Goal: Transaction & Acquisition: Purchase product/service

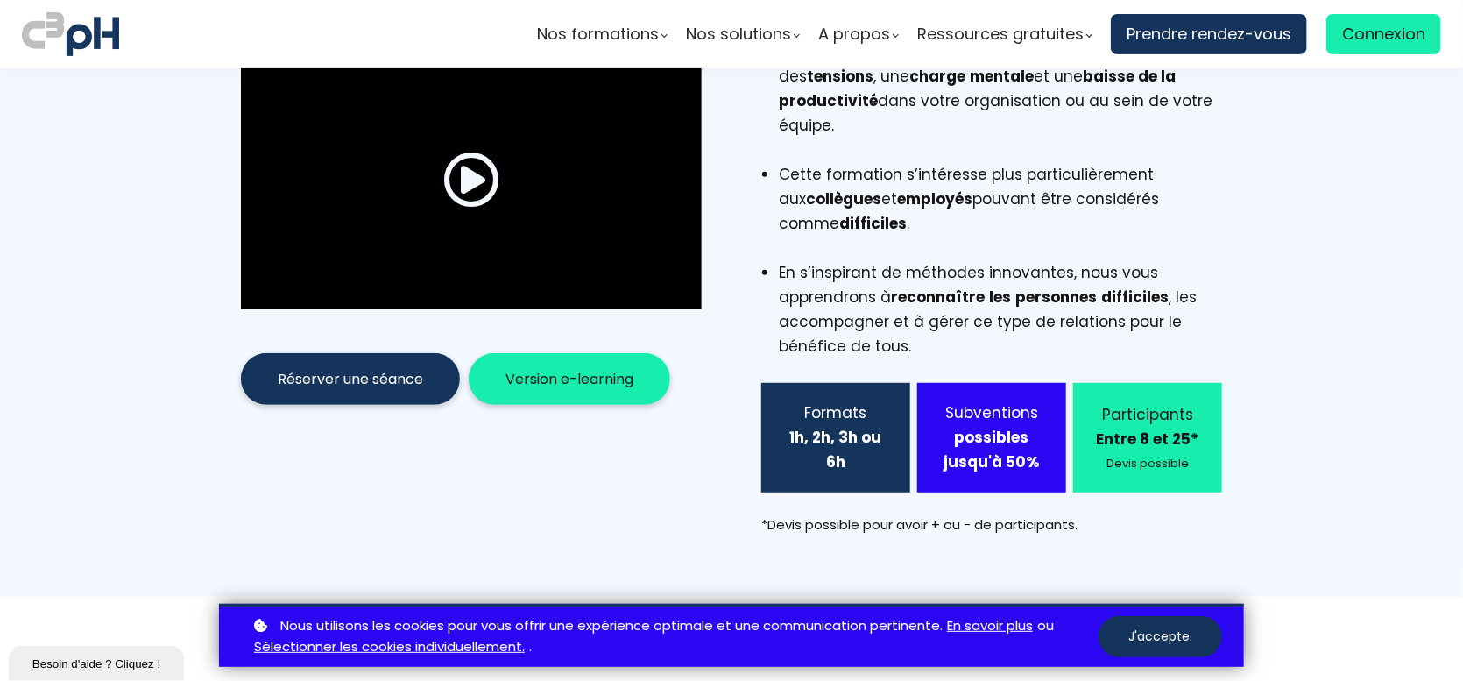
scroll to position [350, 0]
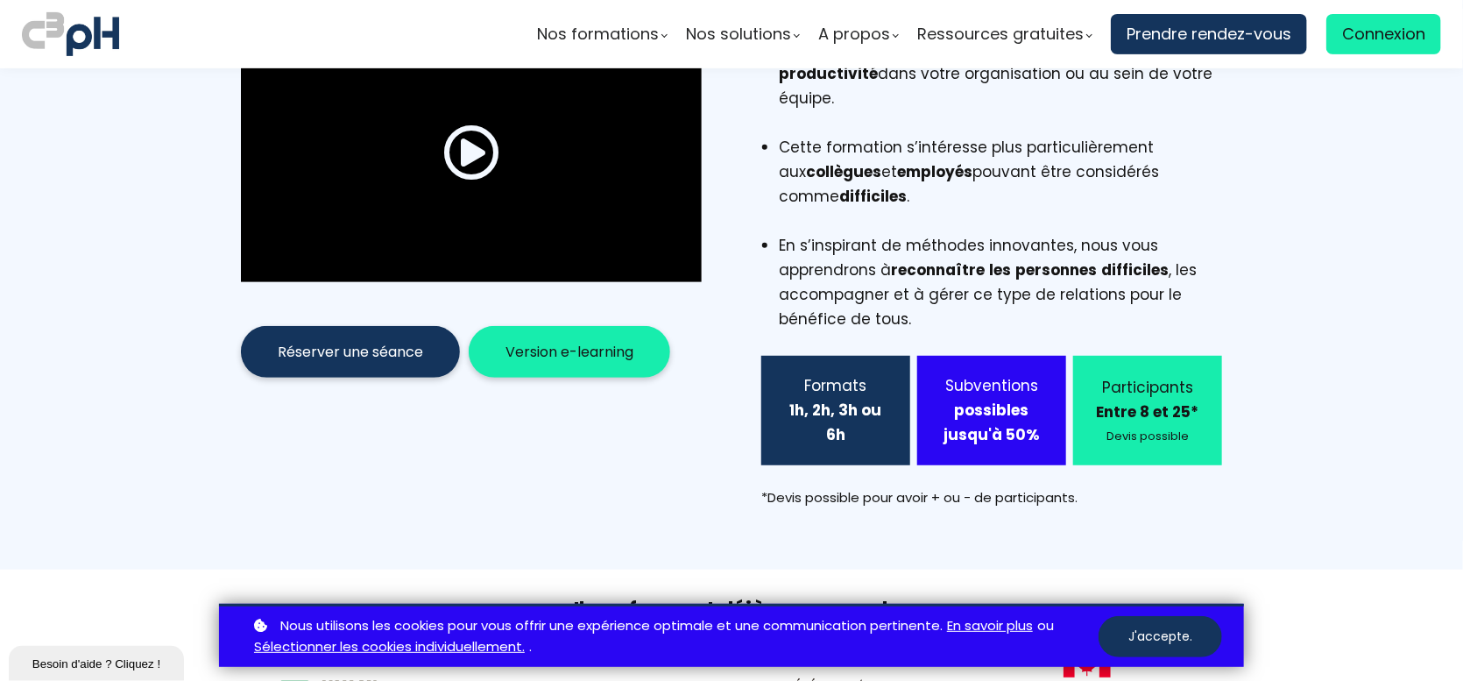
click at [584, 341] on span "Version e-learning" at bounding box center [570, 352] width 128 height 22
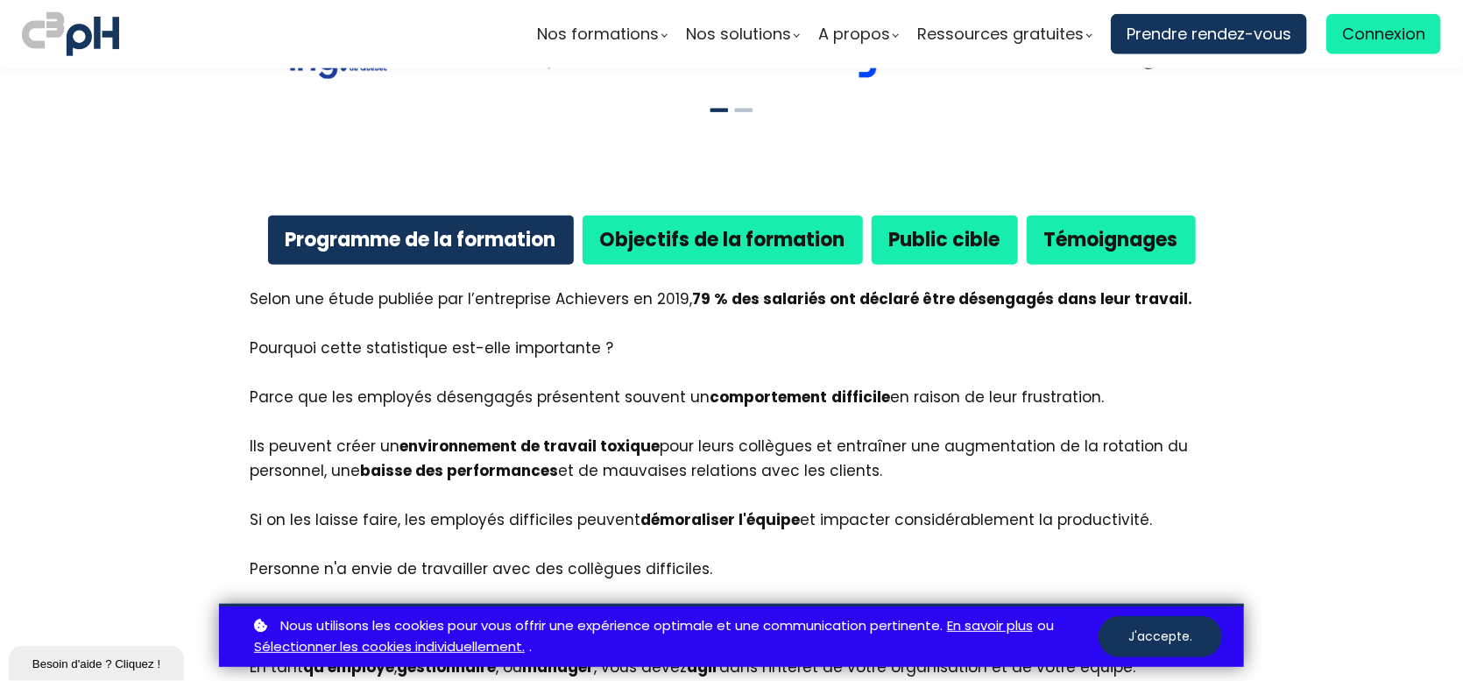
scroll to position [964, 0]
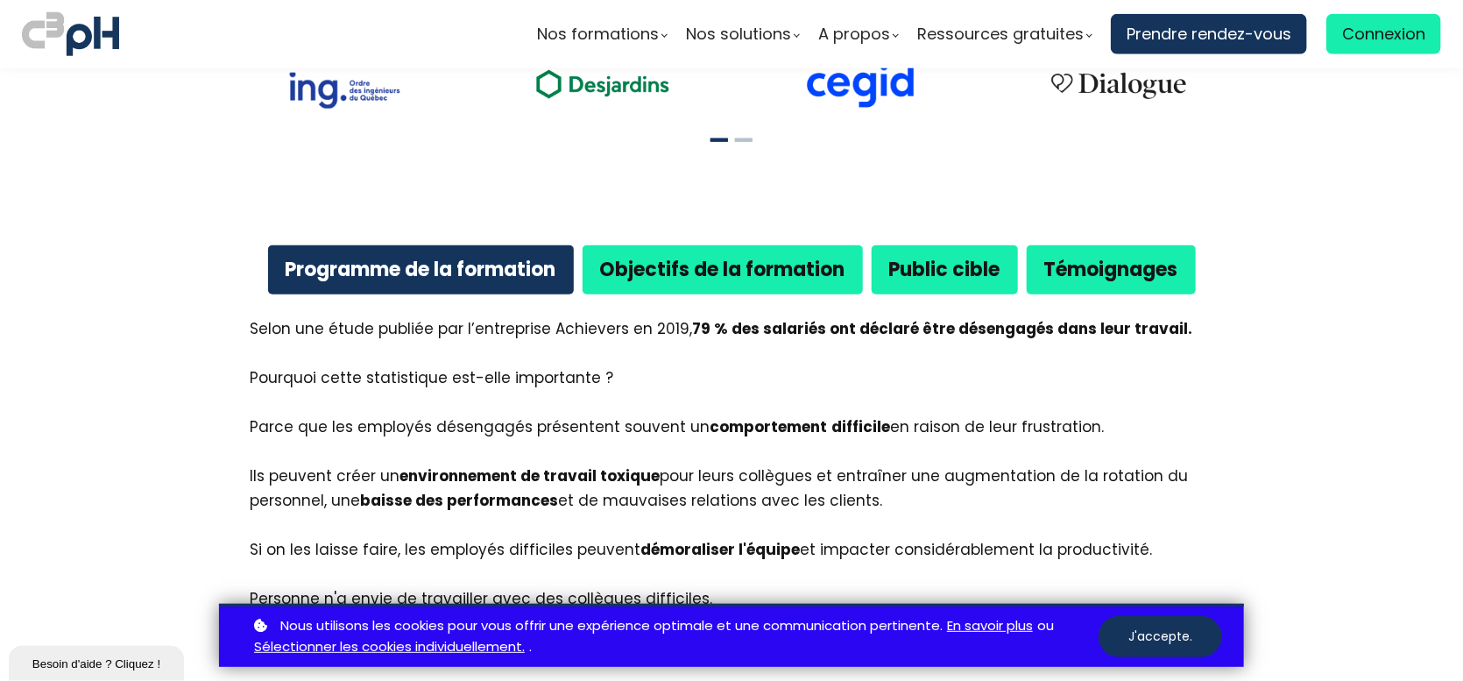
click at [984, 256] on b "Public cible" at bounding box center [944, 269] width 111 height 27
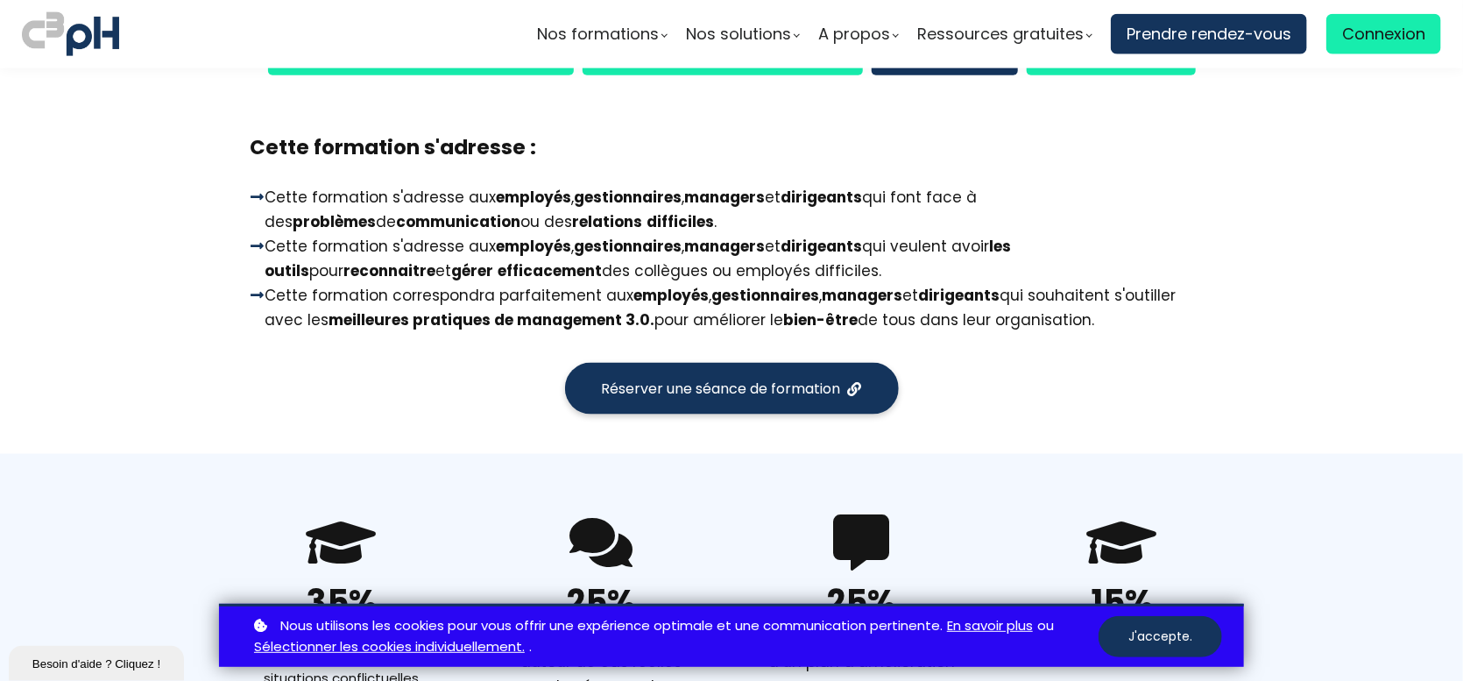
scroll to position [1139, 0]
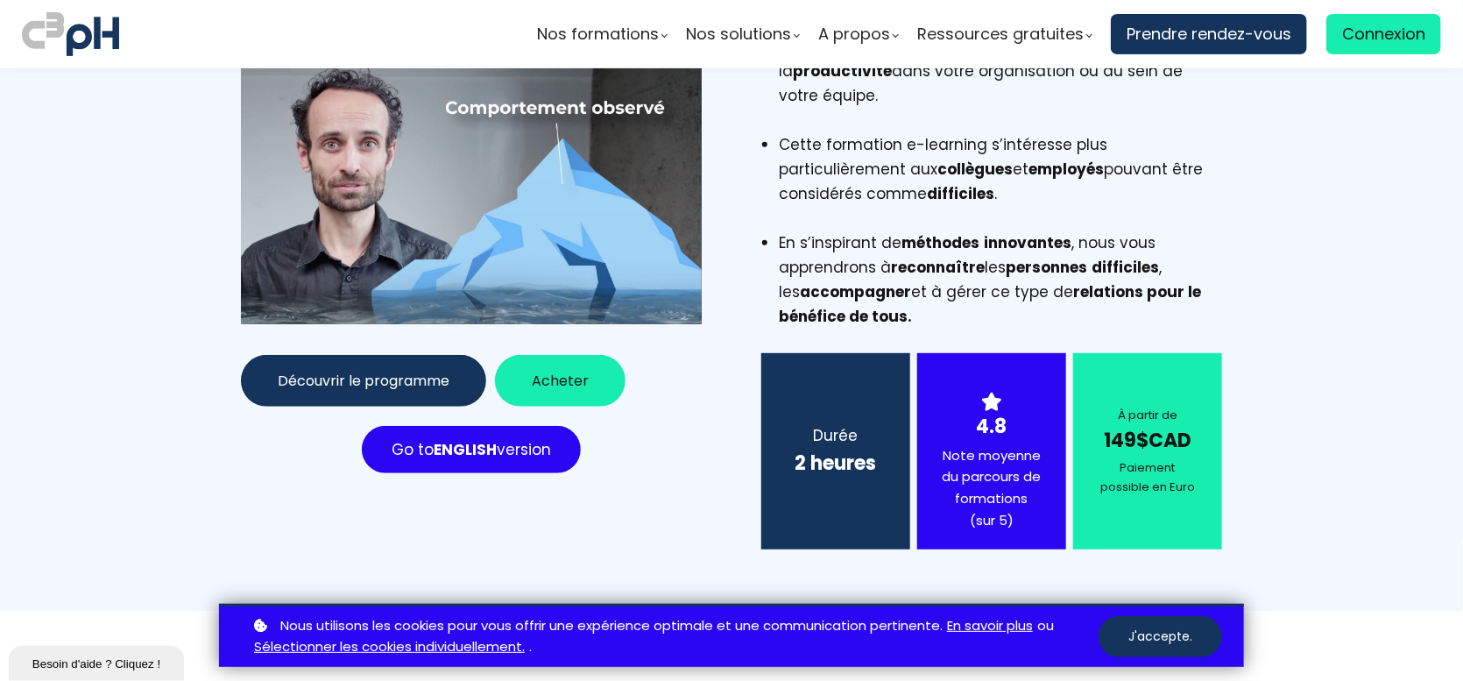
scroll to position [350, 0]
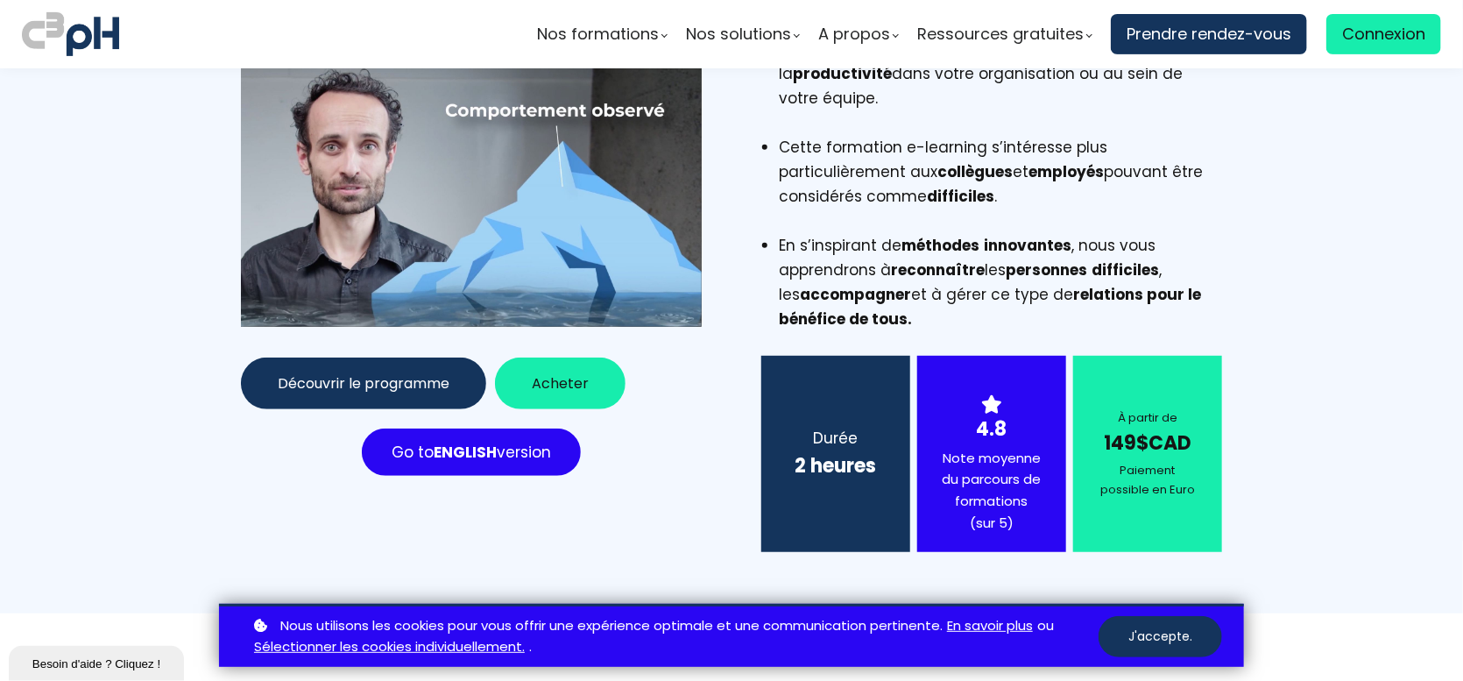
click at [550, 377] on span "Acheter" at bounding box center [560, 383] width 57 height 22
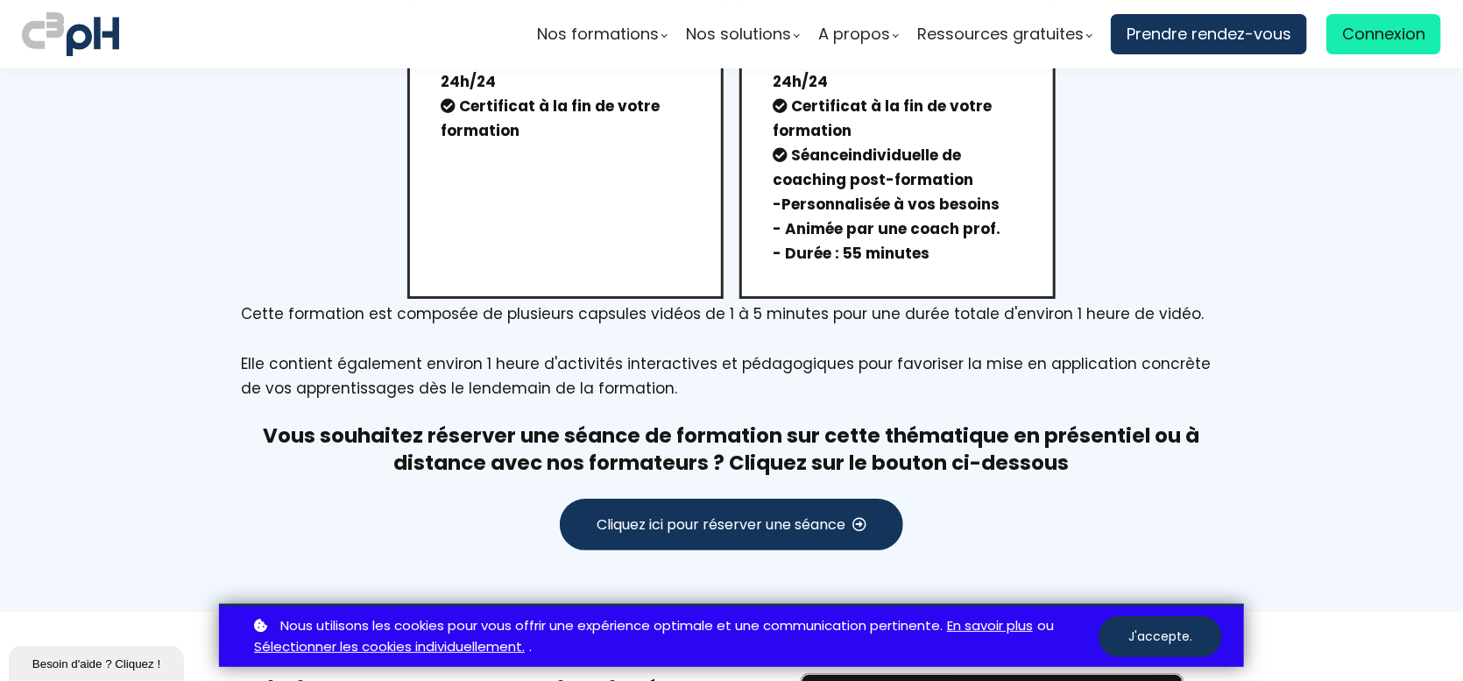
scroll to position [3251, 0]
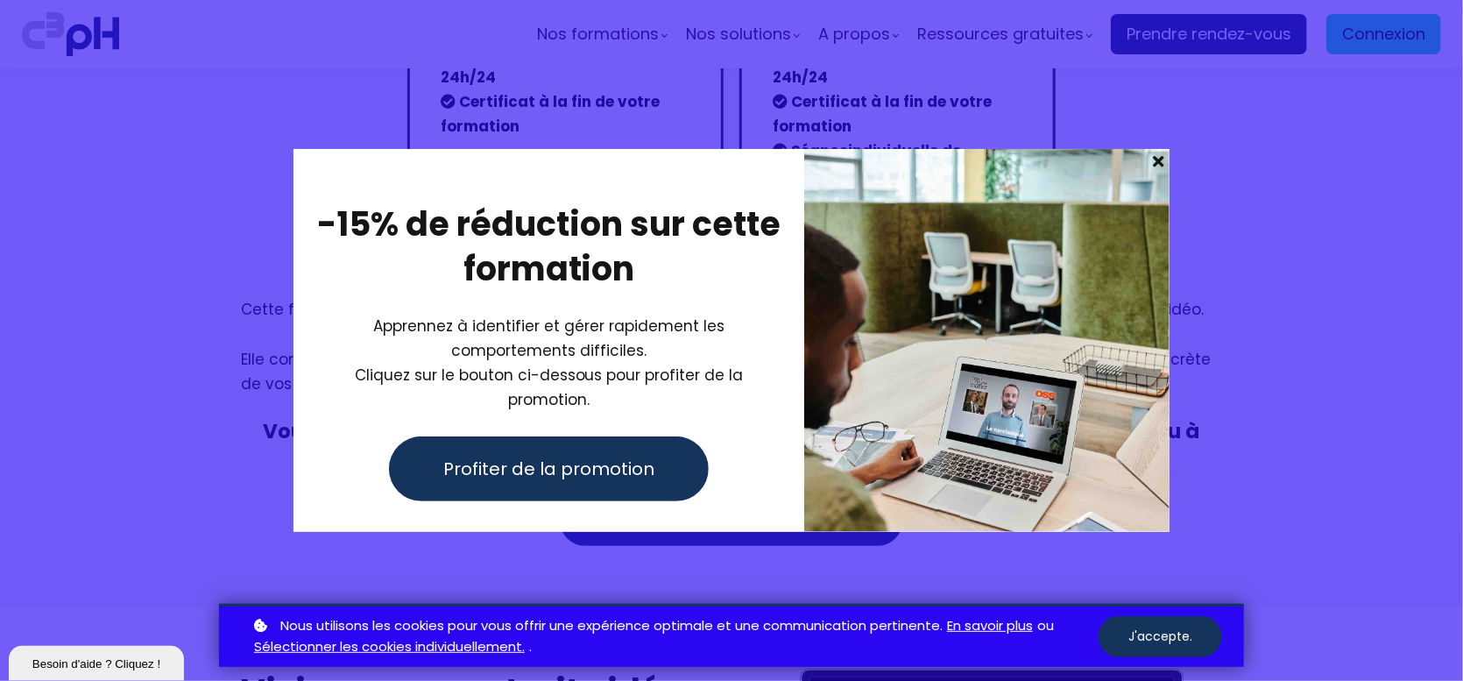
click at [1160, 168] on span at bounding box center [1158, 161] width 23 height 25
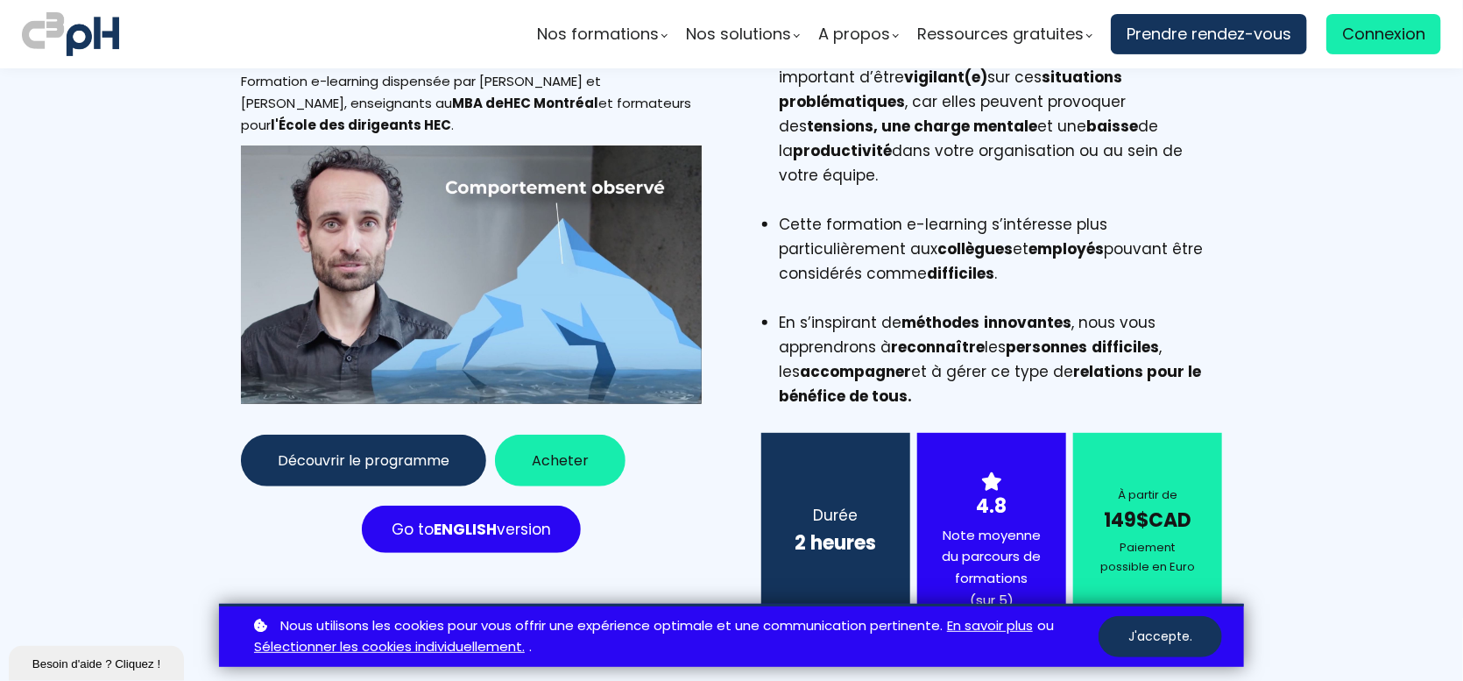
scroll to position [272, 0]
